Goal: Task Accomplishment & Management: Use online tool/utility

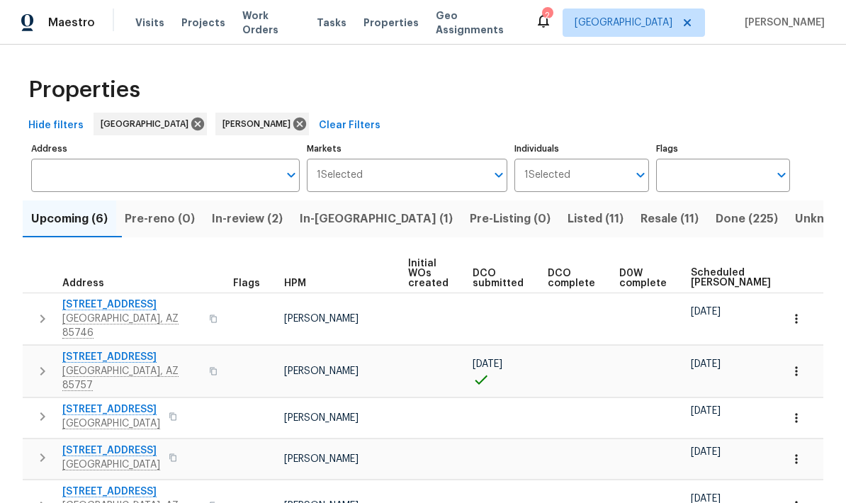
click at [797, 366] on icon "button" at bounding box center [796, 370] width 2 height 9
click at [827, 264] on div at bounding box center [423, 251] width 846 height 503
click at [38, 363] on icon "button" at bounding box center [42, 371] width 17 height 17
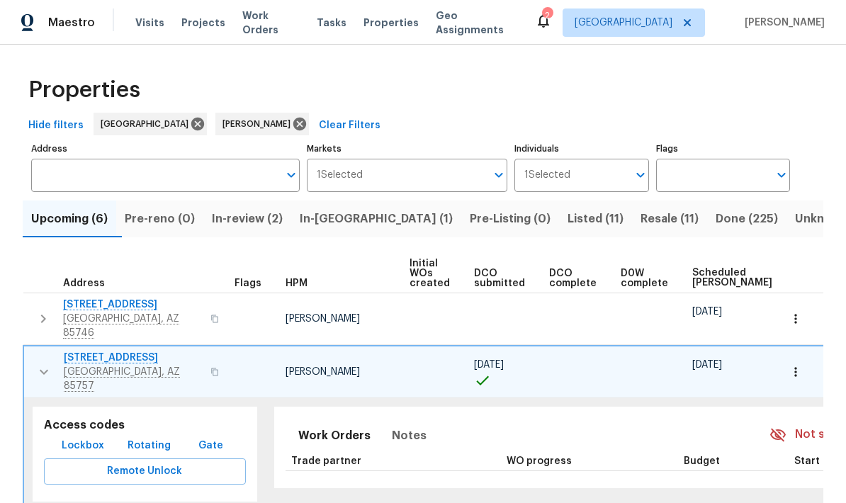
click at [652, 407] on div "Work Orders Notes Not seen [DATE] Mark Seen Trade partner WO progress Budget St…" at bounding box center [627, 448] width 707 height 82
click at [792, 365] on icon "button" at bounding box center [795, 372] width 14 height 14
click at [584, 372] on div at bounding box center [423, 251] width 846 height 503
click at [824, 252] on div "Properties Hide filters Tucson [PERSON_NAME] Clear Filters Address Address Mark…" at bounding box center [423, 464] width 846 height 839
click at [38, 363] on icon "button" at bounding box center [43, 371] width 17 height 17
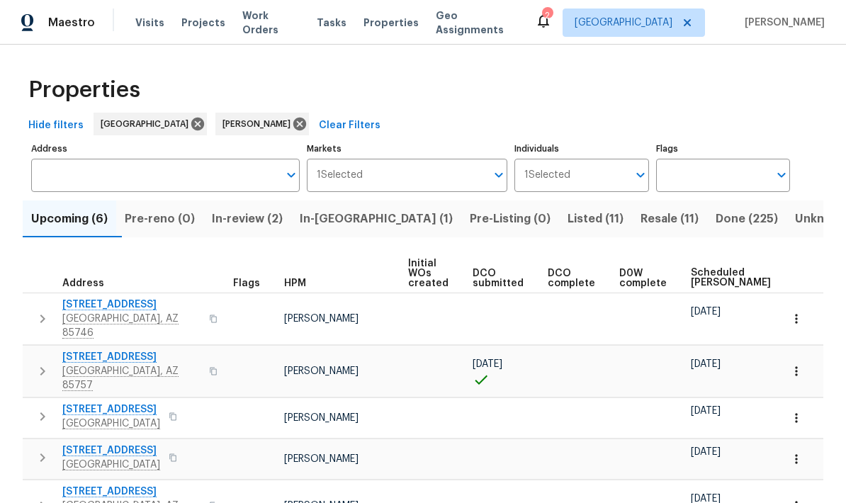
click at [800, 312] on icon "button" at bounding box center [796, 319] width 14 height 14
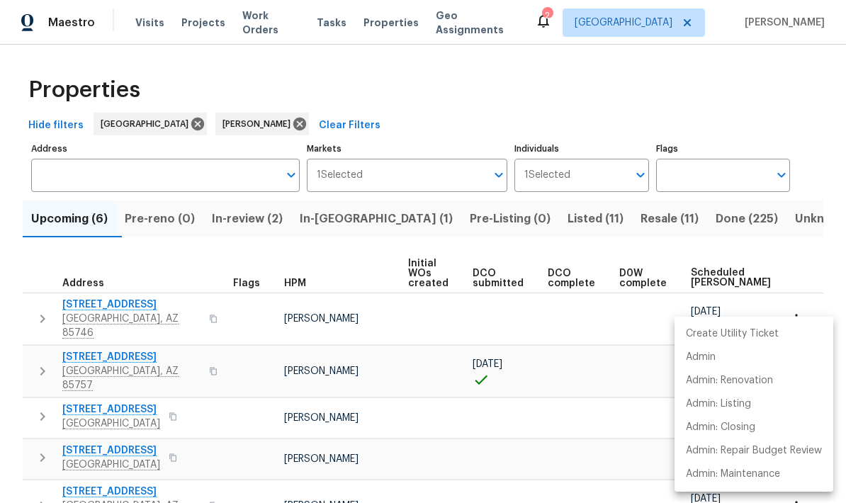
click at [812, 92] on div at bounding box center [423, 251] width 846 height 503
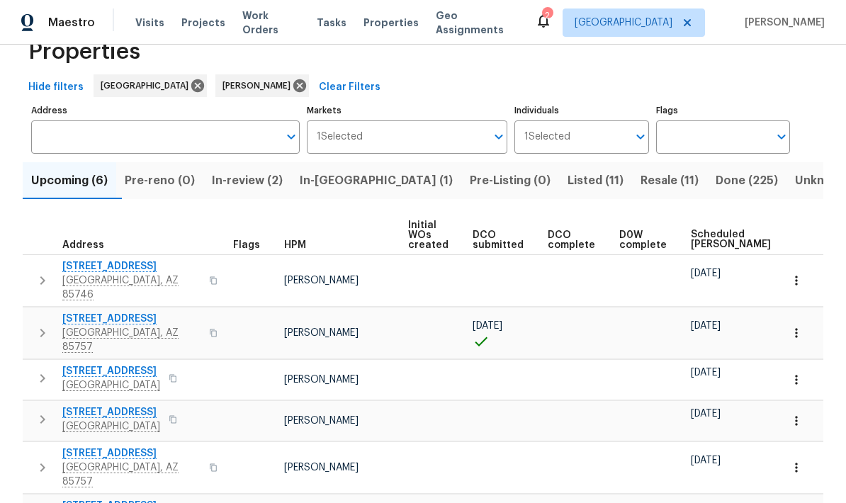
scroll to position [38, 0]
click at [803, 327] on icon "button" at bounding box center [796, 334] width 14 height 14
click at [579, 324] on div at bounding box center [423, 251] width 846 height 503
click at [209, 329] on icon "button" at bounding box center [213, 333] width 8 height 8
click at [792, 274] on icon "button" at bounding box center [796, 281] width 14 height 14
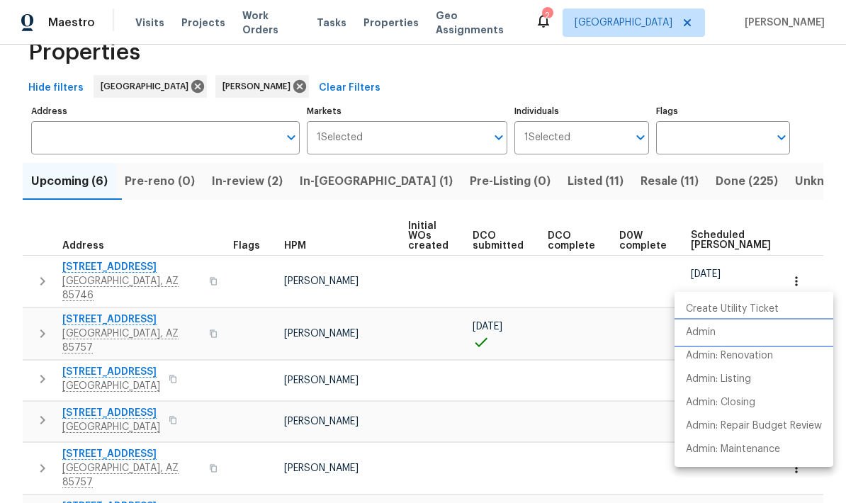
click at [713, 334] on p "Admin" at bounding box center [701, 332] width 30 height 15
click at [733, 90] on div at bounding box center [423, 251] width 846 height 503
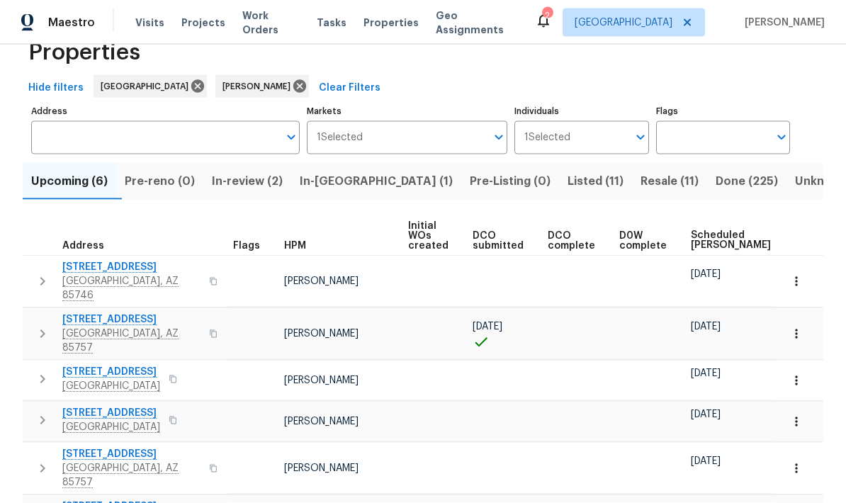
scroll to position [0, 0]
click at [106, 312] on span "[STREET_ADDRESS]" at bounding box center [131, 319] width 138 height 14
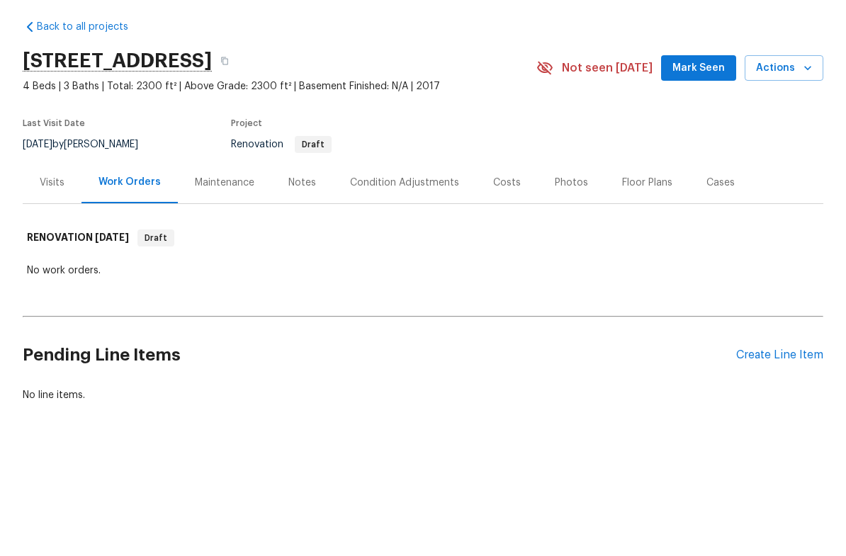
click at [782, 402] on div "Create Line Item" at bounding box center [779, 408] width 87 height 13
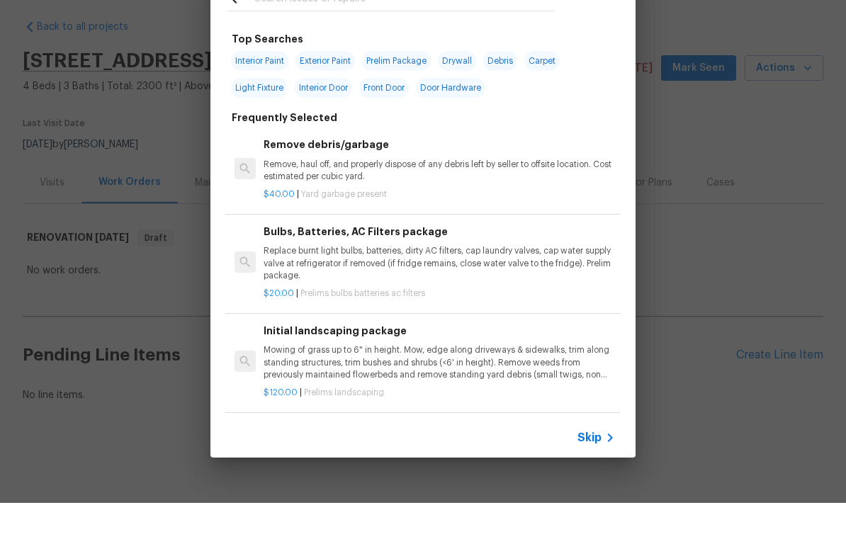
click at [261, 104] on span "Interior Paint" at bounding box center [259, 114] width 57 height 20
type input "Interior Paint"
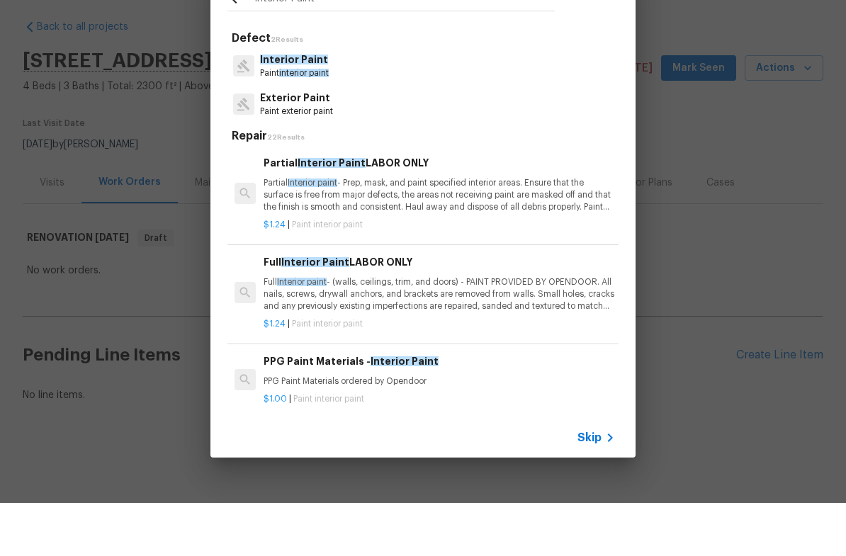
click at [697, 339] on div "Interior Paint Defect 2 Results Interior Paint Paint interior paint Exterior Pa…" at bounding box center [423, 266] width 846 height 533
click at [697, 339] on div "Defect 2 Results Interior Paint Paint interior paint Exterior Paint Paint exter…" at bounding box center [423, 266] width 846 height 533
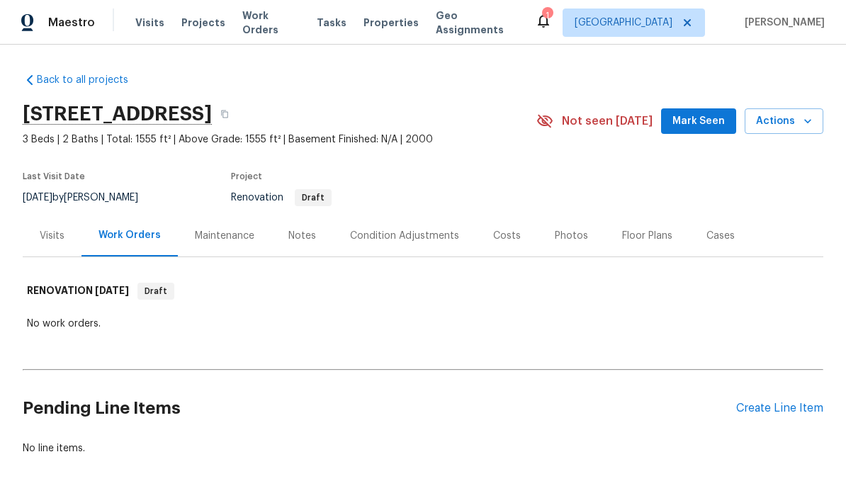
scroll to position [-4, 0]
click at [144, 29] on span "Visits" at bounding box center [149, 23] width 29 height 14
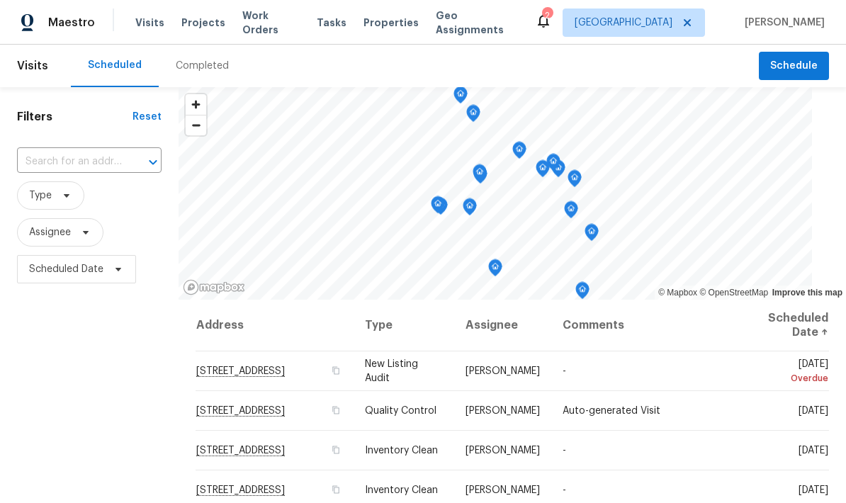
click at [121, 436] on div "Filters Reset ​ Type Assignee Scheduled Date" at bounding box center [89, 394] width 178 height 615
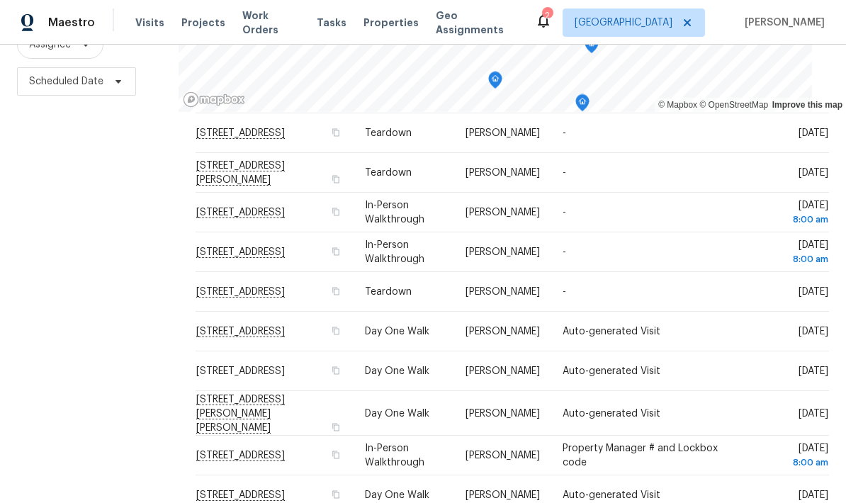
scroll to position [168, 0]
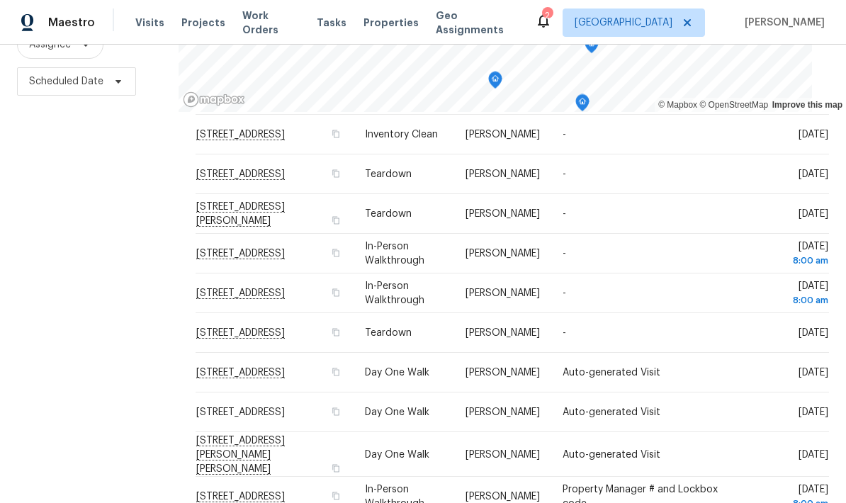
click at [129, 375] on div "Filters Reset ​ Type Assignee Scheduled Date" at bounding box center [89, 206] width 178 height 615
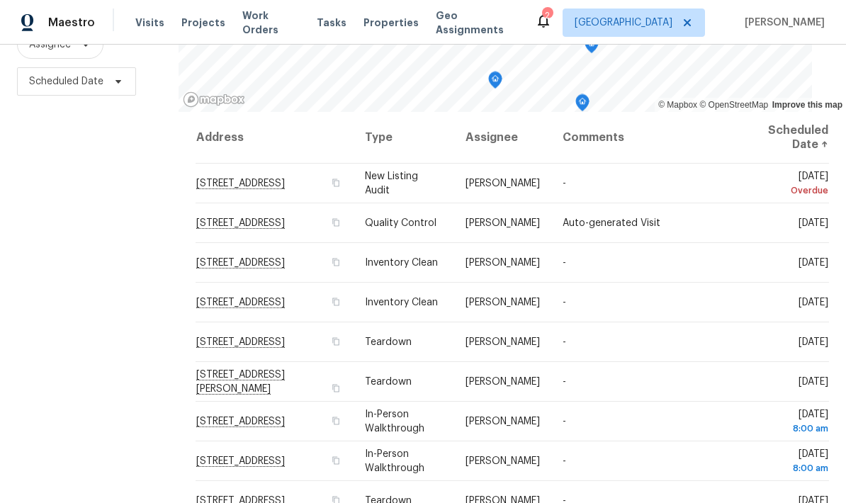
scroll to position [0, 0]
